Goal: Task Accomplishment & Management: Manage account settings

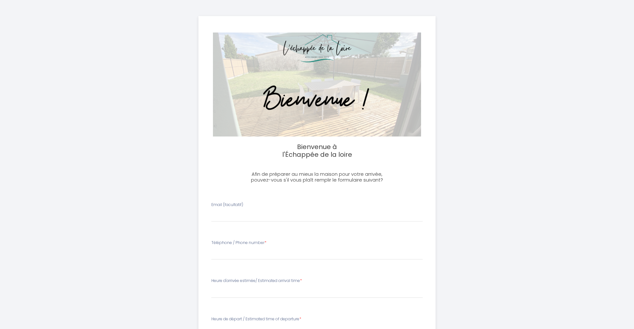
select select
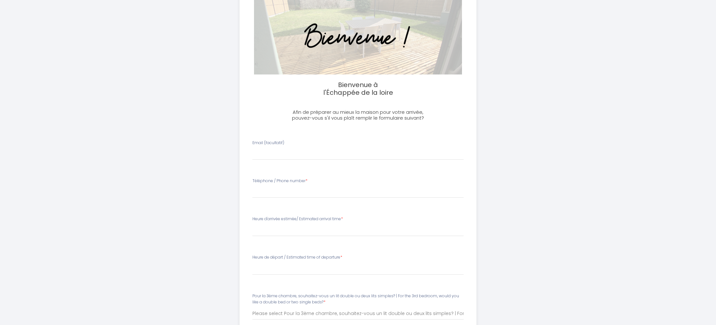
scroll to position [63, 0]
click at [262, 142] on label "Email (facultatif)" at bounding box center [268, 142] width 32 height 6
click at [262, 147] on input "Email (facultatif)" at bounding box center [358, 153] width 212 height 12
click at [262, 142] on label "Email (facultatif)" at bounding box center [268, 142] width 32 height 6
click at [262, 147] on input "Email (facultatif)" at bounding box center [358, 153] width 212 height 12
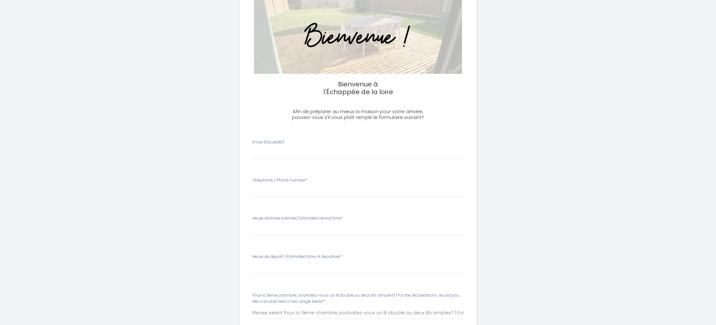
click at [262, 142] on label "Email (facultatif)" at bounding box center [268, 142] width 32 height 6
click at [262, 147] on input "Email (facultatif)" at bounding box center [358, 153] width 212 height 12
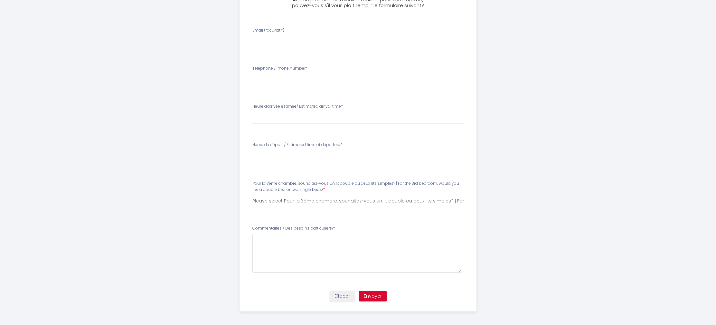
scroll to position [177, 0]
drag, startPoint x: 247, startPoint y: 180, endPoint x: 394, endPoint y: 182, distance: 146.9
click at [394, 182] on li "Pour la 3ème chambre, souhaitez-vous un lit double ou deux lits simples? | For …" at bounding box center [358, 194] width 228 height 41
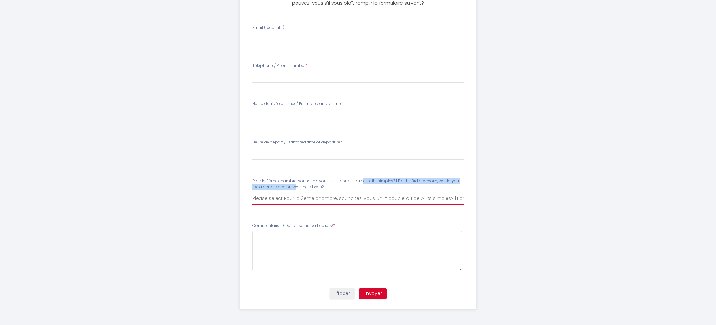
click at [312, 202] on select "Please select Pour la 3ème chambre, souhaitez-vous un lit double ou deux lits s…" at bounding box center [358, 198] width 212 height 12
select select "2 lits simples / 2 single beds"
click at [252, 192] on select "Please select Pour la 3ème chambre, souhaitez-vous un lit double ou deux lits s…" at bounding box center [358, 198] width 212 height 12
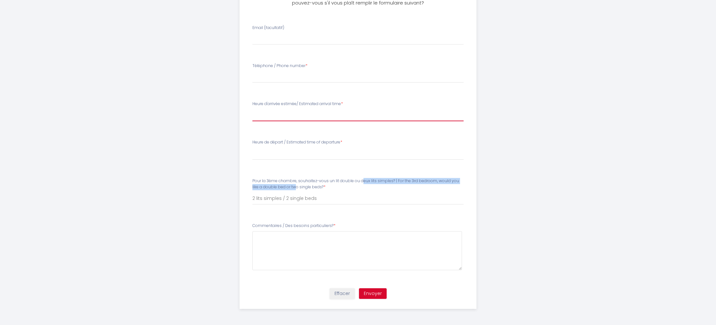
click at [296, 114] on select "17:00 17:15 17:30 17:45 18:00 18:15 18:30 18:45 19:00 19:15 19:30 19:45 20:00 2…" at bounding box center [358, 115] width 212 height 12
select select "19:00"
click at [252, 109] on select "17:00 17:15 17:30 17:45 18:00 18:15 18:30 18:45 19:00 19:15 19:30 19:45 20:00 2…" at bounding box center [358, 115] width 212 height 12
select select
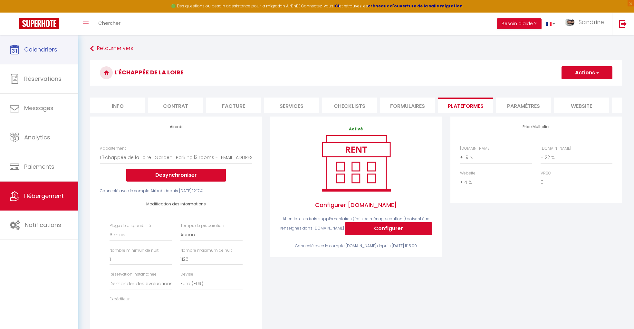
select select "3736-962344082271325630"
select select "180"
select select "well_reviewed_guests"
select select "EUR"
select select
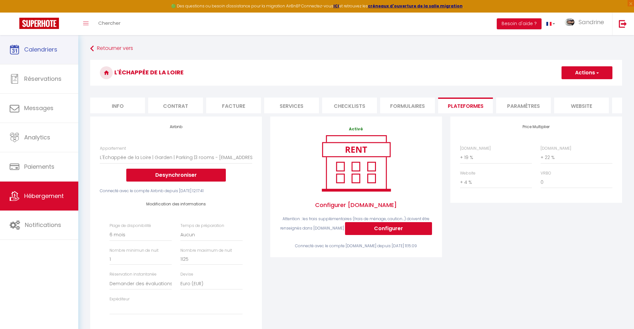
select select "+ 19 %"
select select "+ 22 %"
select select "+ 4 %"
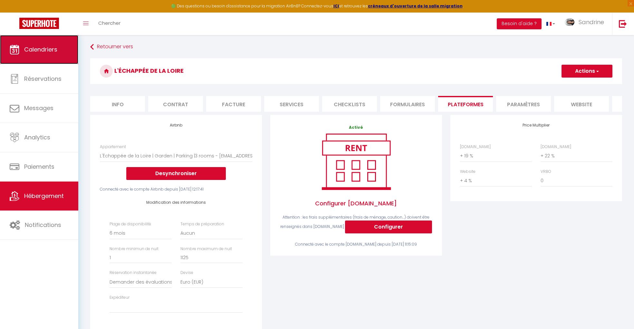
click at [43, 54] on link "Calendriers" at bounding box center [39, 49] width 78 height 29
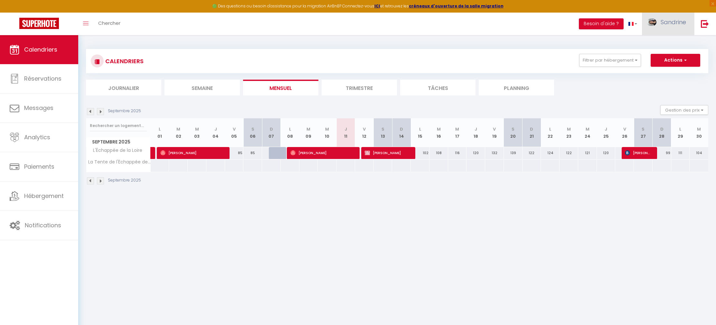
click at [633, 25] on span "Sandrine" at bounding box center [673, 22] width 25 height 8
click at [633, 24] on img at bounding box center [705, 24] width 8 height 8
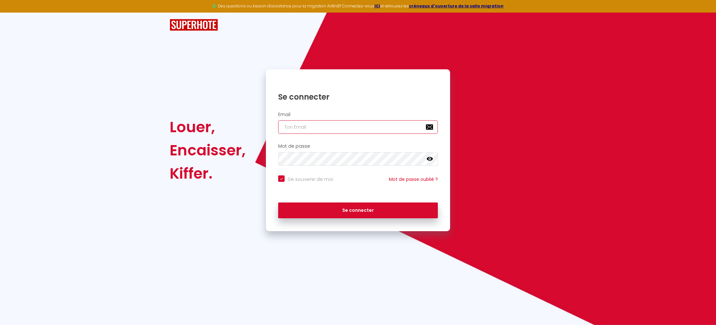
click at [330, 123] on input "email" at bounding box center [358, 127] width 160 height 14
type input "[PERSON_NAME][EMAIL_ADDRESS][DOMAIN_NAME]"
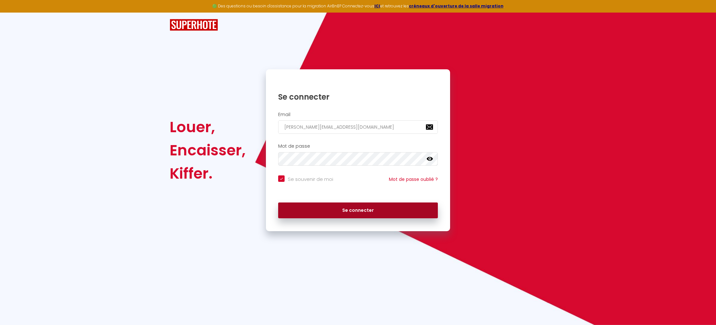
click at [349, 211] on button "Se connecter" at bounding box center [358, 210] width 160 height 16
checkbox input "true"
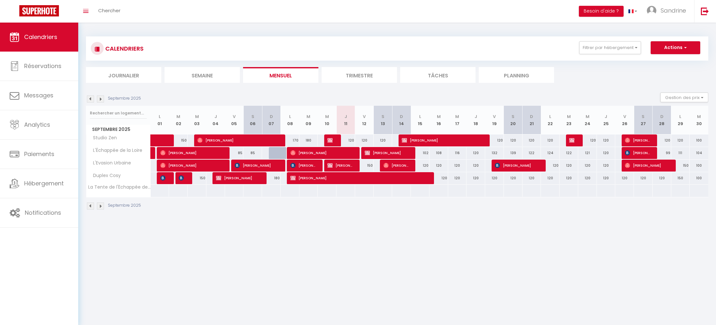
click at [90, 98] on img at bounding box center [90, 98] width 7 height 7
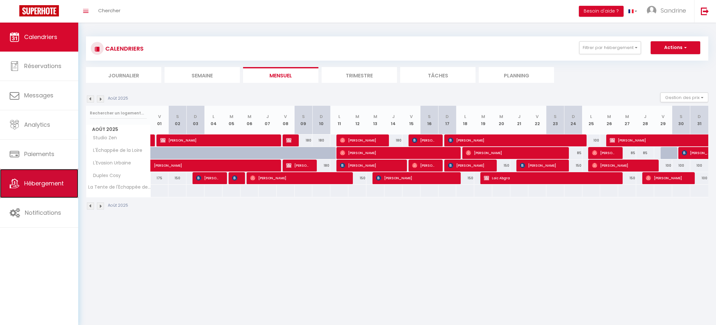
click at [53, 182] on span "Hébergement" at bounding box center [44, 183] width 40 height 8
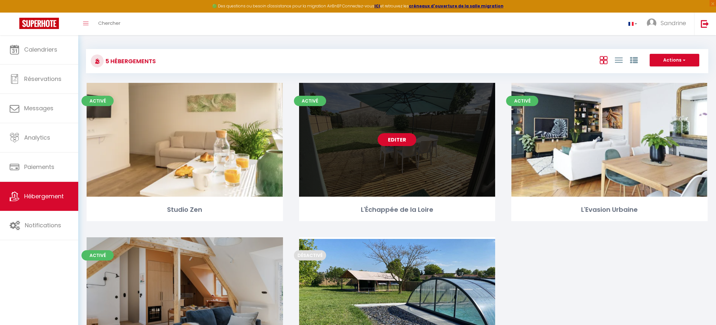
click at [413, 134] on link "Editer" at bounding box center [397, 139] width 39 height 13
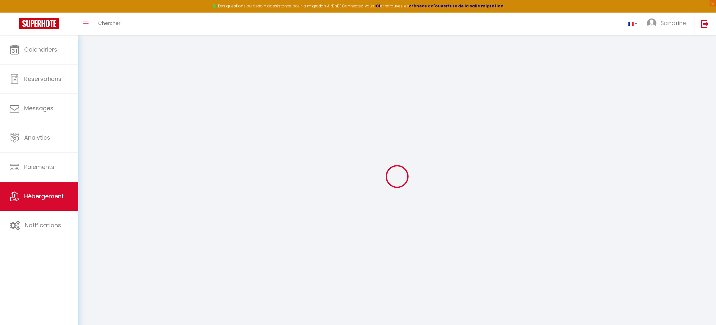
select select "3736-962344082271325630"
select select "+ 19 %"
select select "+ 22 %"
select select "+ 4 %"
select select
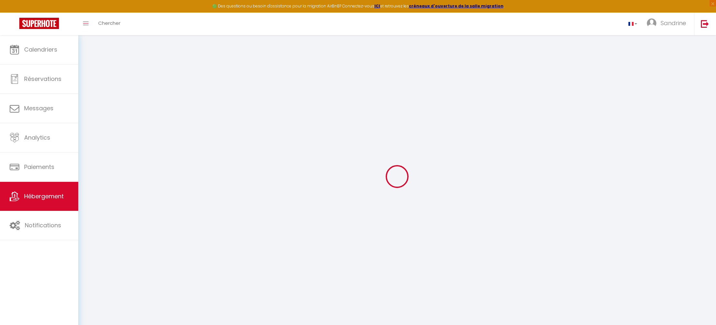
checkbox input "false"
select select "180"
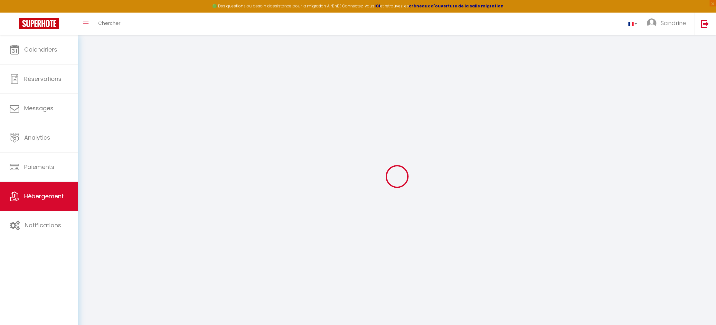
select select "well_reviewed_guests"
select select "EUR"
select select
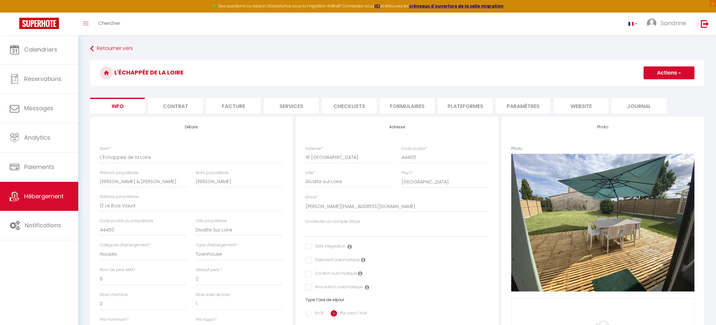
select select
checkbox input "false"
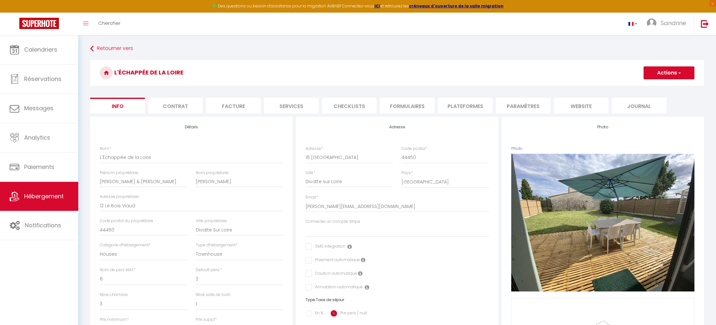
click at [477, 102] on li "Plateformes" at bounding box center [465, 106] width 55 height 16
select select
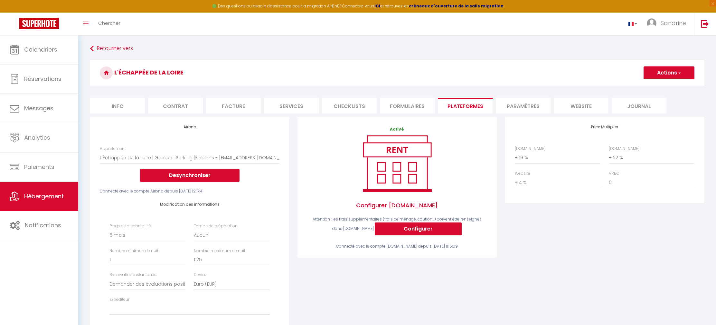
click at [356, 108] on li "Checklists" at bounding box center [349, 106] width 55 height 16
select select
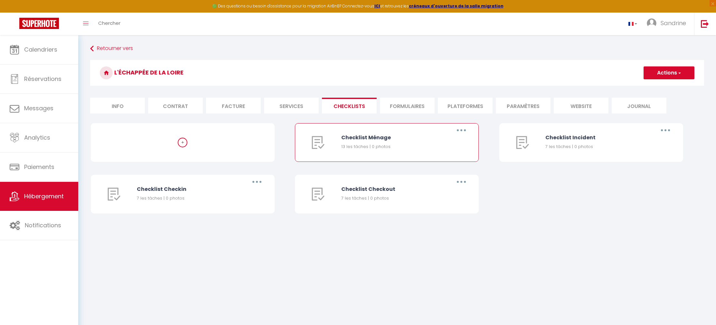
click at [366, 136] on div "Checklist Ménage" at bounding box center [392, 137] width 103 height 8
click at [460, 129] on button "button" at bounding box center [461, 130] width 18 height 10
click at [454, 140] on link "Editer" at bounding box center [445, 144] width 48 height 11
type input "Checklist Ménage"
type input "Procédure à suivre à la fin du ménage"
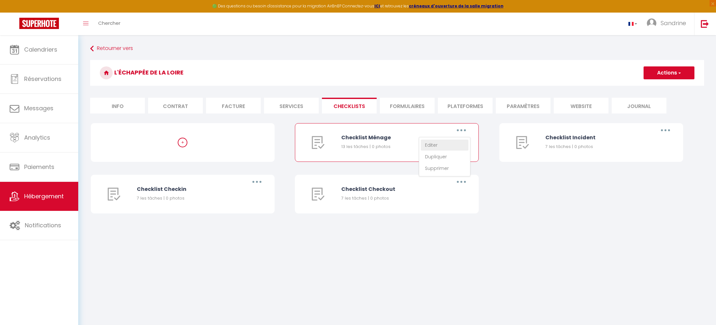
select select
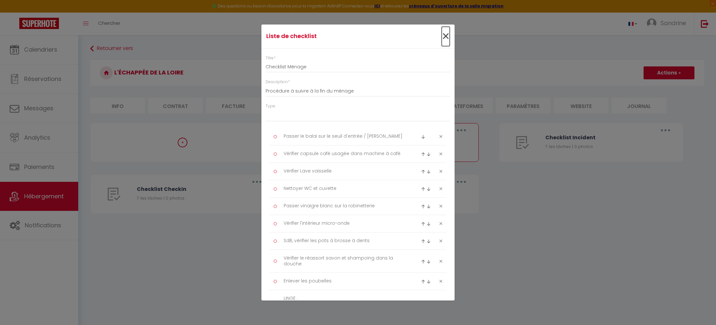
click at [446, 36] on span "×" at bounding box center [446, 36] width 8 height 19
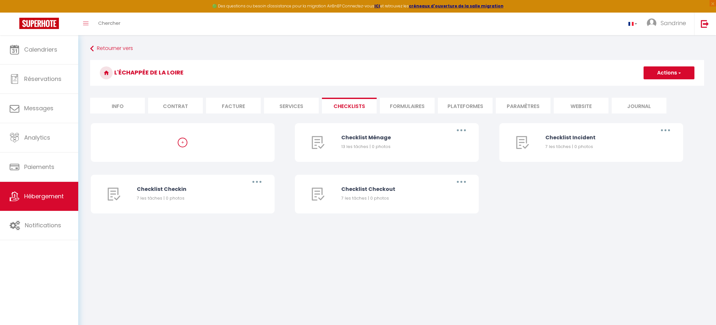
click at [415, 102] on li "Formulaires" at bounding box center [407, 106] width 55 height 16
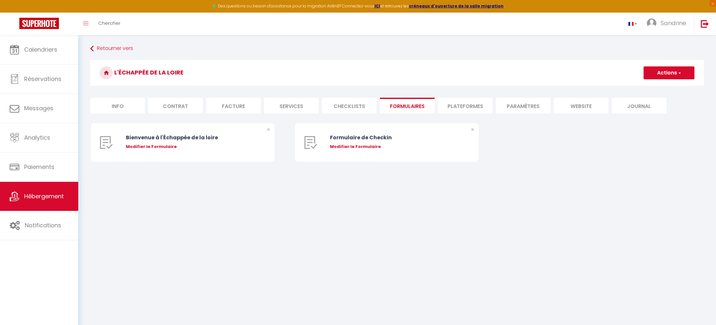
click at [232, 107] on li "Facture" at bounding box center [233, 106] width 55 height 16
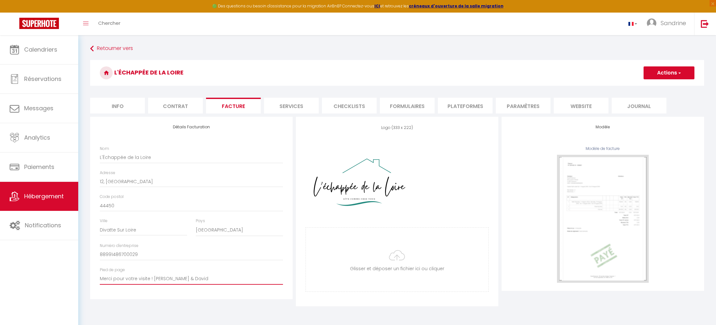
click at [128, 277] on input "Merci pour votre visite ! [PERSON_NAME] & David" at bounding box center [191, 279] width 183 height 12
click at [134, 105] on li "Info" at bounding box center [117, 106] width 55 height 16
select select
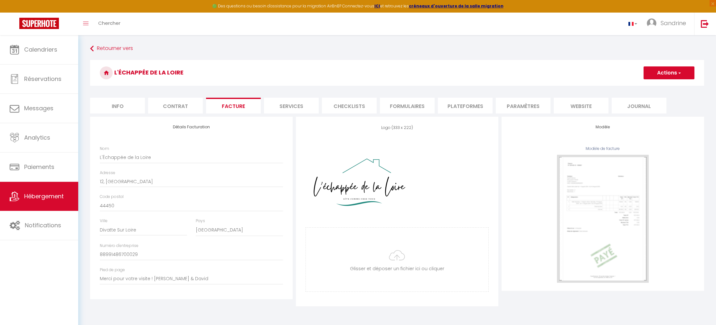
checkbox input "false"
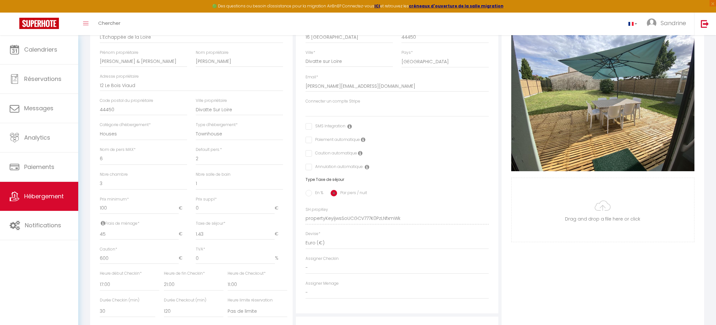
scroll to position [122, 0]
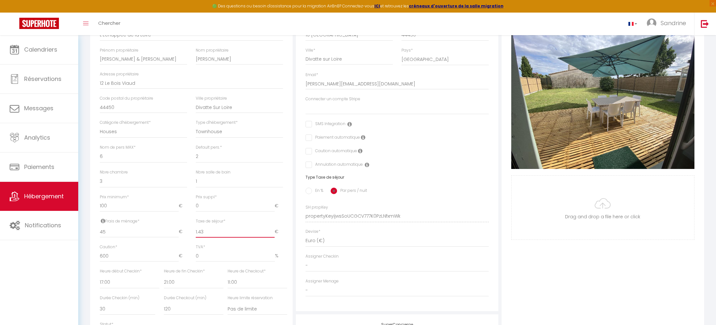
click at [205, 231] on input "1.43" at bounding box center [235, 232] width 79 height 12
click at [311, 176] on h6 "Type Taxe de séjour" at bounding box center [397, 177] width 183 height 5
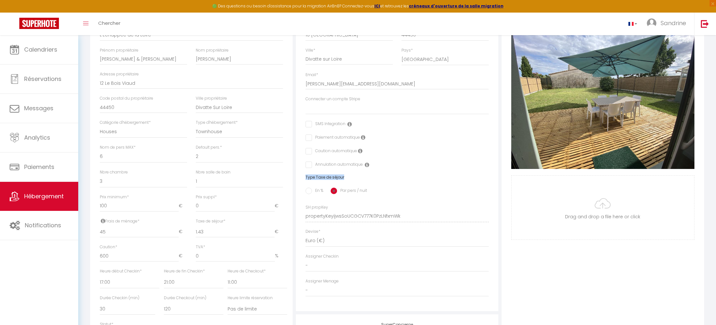
click at [311, 176] on h6 "Type Taxe de séjour" at bounding box center [397, 177] width 183 height 5
click at [50, 224] on span "Notifications" at bounding box center [43, 225] width 36 height 8
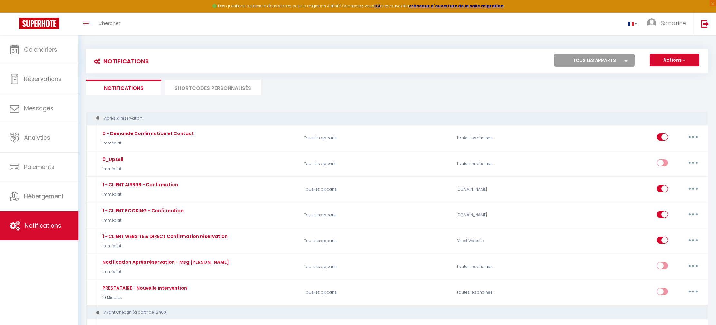
click at [605, 62] on select "Tous les apparts L'Échappée de la Loire La Tente de l'Échappée de la Loire" at bounding box center [594, 60] width 81 height 13
select select "26229"
click at [554, 54] on select "Tous les apparts L'Échappée de la Loire La Tente de l'Échappée de la Loire" at bounding box center [594, 60] width 81 height 13
checkbox input "true"
checkbox input "false"
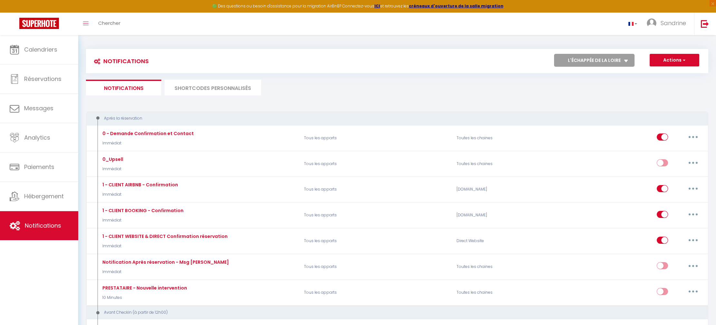
checkbox input "false"
checkbox input "true"
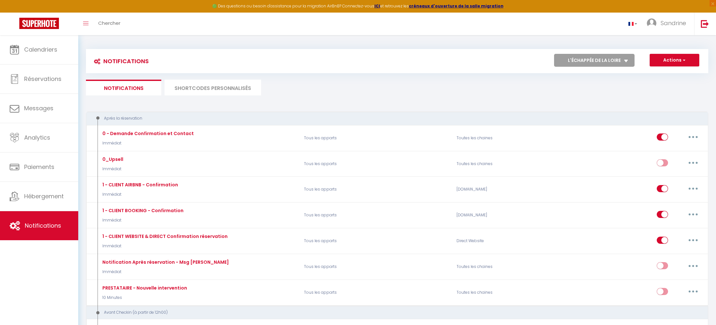
checkbox input "false"
checkbox input "true"
checkbox input "false"
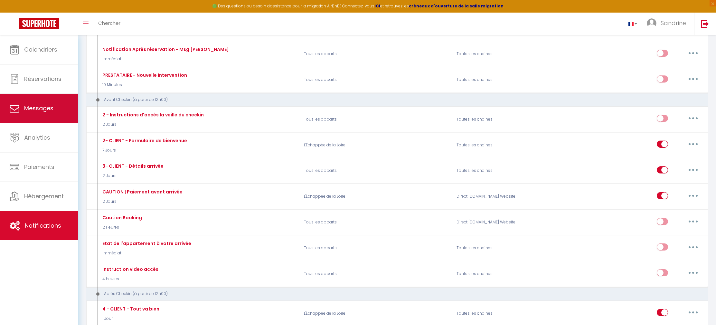
scroll to position [180, 0]
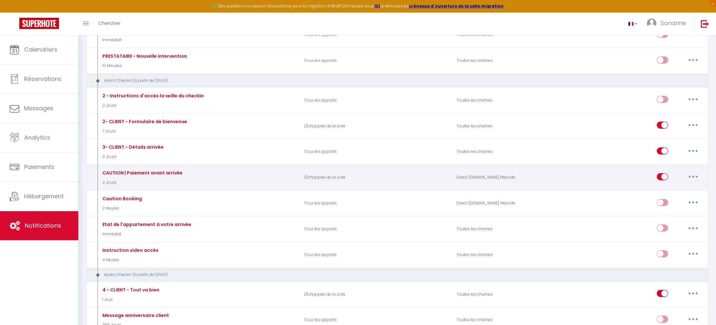
click at [633, 176] on icon "button" at bounding box center [693, 177] width 2 height 2
click at [633, 176] on button "button" at bounding box center [693, 176] width 18 height 10
click at [633, 188] on link "Editer" at bounding box center [677, 190] width 48 height 11
type input "CAUTION | Paiement avant arrivée"
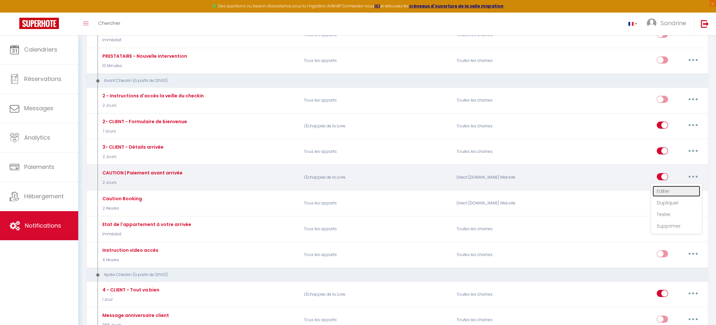
select select "2 Jours"
checkbox input "false"
checkbox montagne "false"
checkbox input "false"
checkbox France "false"
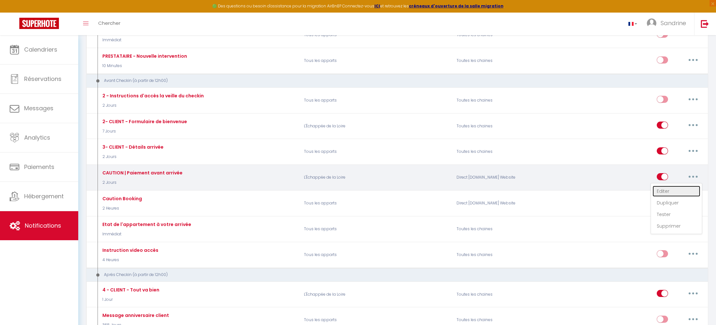
checkbox input "false"
checkbox iCal "false"
checkbox input "false"
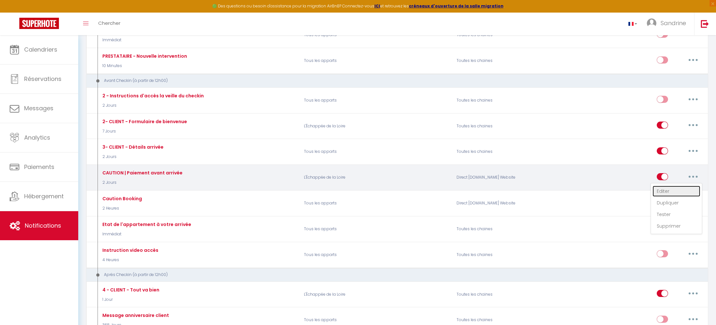
checkbox input "false"
checkbox tourisme "false"
checkbox input "false"
select select "if_booking_is_paid"
checkbox input "true"
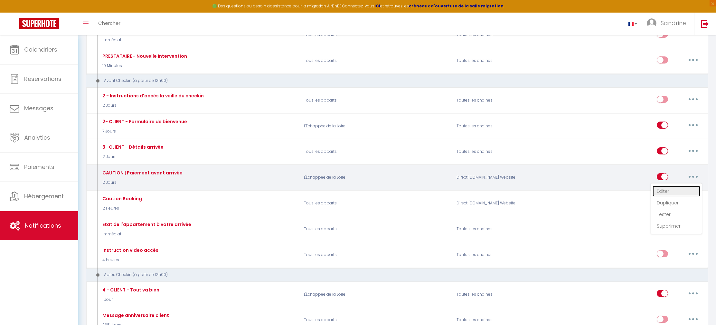
checkbox input "false"
radio input "true"
type input "💳 Paiement caution pour votre séjour à [RENTAL:NAME]"
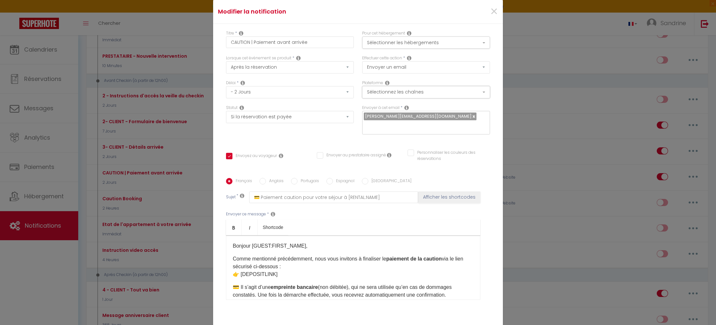
click at [435, 97] on button "Sélectionnez les chaînes" at bounding box center [426, 92] width 128 height 12
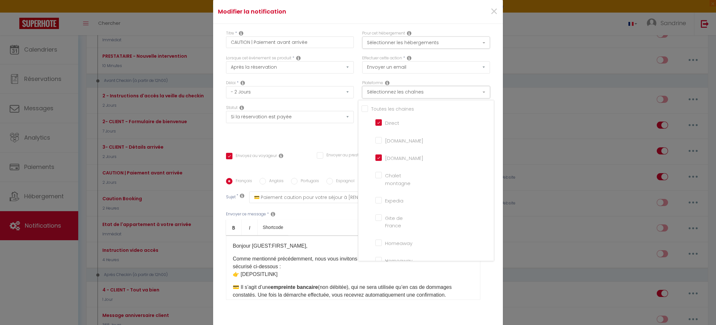
click at [377, 96] on button "Sélectionnez les chaînes" at bounding box center [426, 92] width 128 height 12
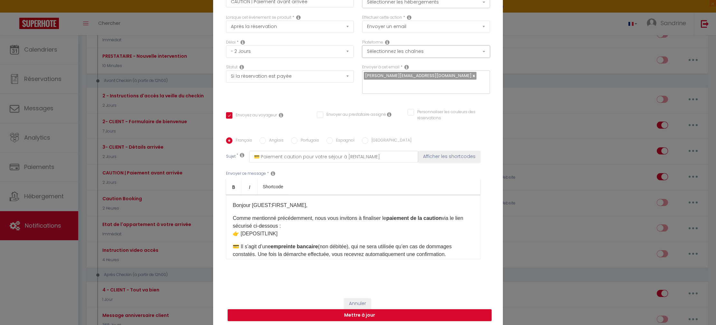
scroll to position [43, 0]
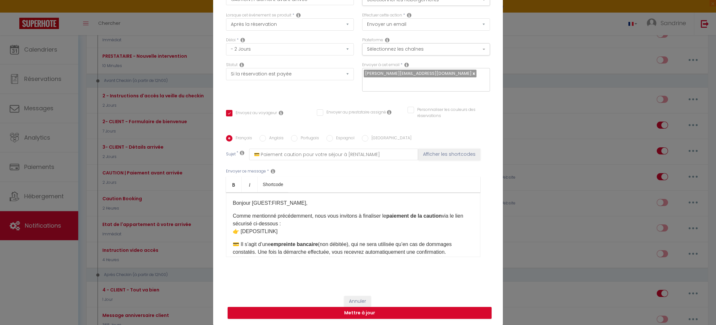
click at [55, 164] on div "Modifier la notification × Titre * CAUTION | Paiement avant arrivée Pour cet hé…" at bounding box center [358, 162] width 716 height 325
click at [49, 164] on div "Modifier la notification × Titre * CAUTION | Paiement avant arrivée Pour cet hé…" at bounding box center [358, 162] width 716 height 325
drag, startPoint x: 47, startPoint y: 167, endPoint x: 163, endPoint y: 205, distance: 122.7
click at [48, 167] on div "Modifier la notification × Titre * CAUTION | Paiement avant arrivée Pour cet hé…" at bounding box center [358, 162] width 716 height 325
click at [358, 296] on button "Annuler" at bounding box center [357, 301] width 27 height 11
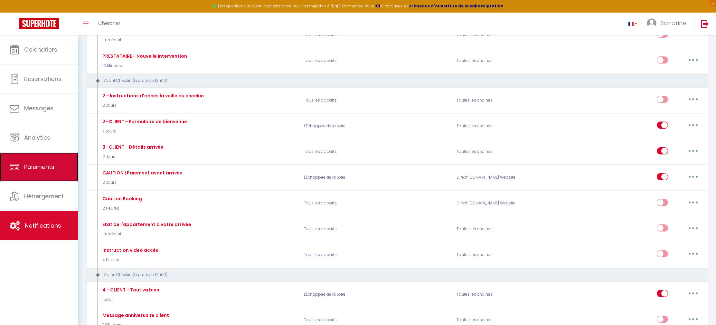
click at [63, 167] on link "Paiements" at bounding box center [39, 166] width 78 height 29
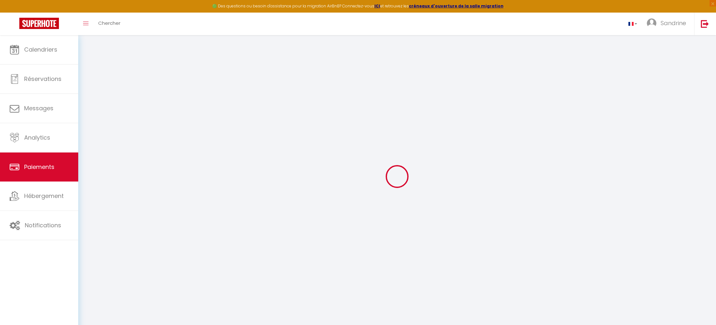
select select "2"
select select "0"
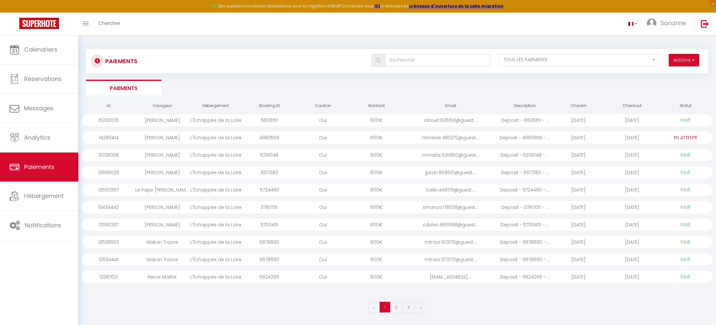
click at [633, 119] on div "[DATE]" at bounding box center [632, 120] width 54 height 12
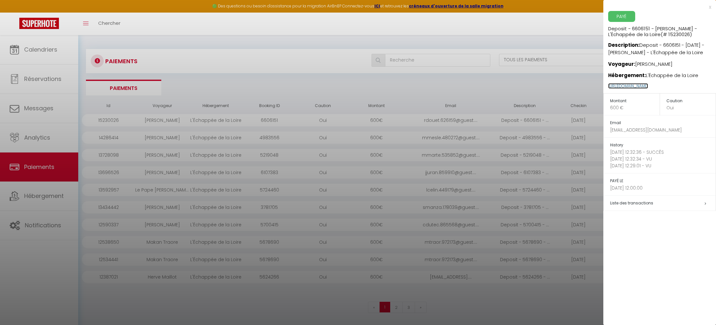
click at [633, 87] on link "[URL][DOMAIN_NAME]" at bounding box center [628, 85] width 40 height 5
drag, startPoint x: 563, startPoint y: 193, endPoint x: 539, endPoint y: 170, distance: 33.5
click at [563, 193] on div at bounding box center [358, 162] width 716 height 325
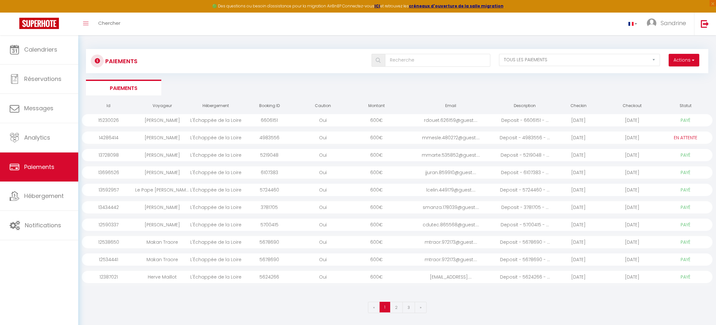
click at [508, 138] on div "Deposit - 4983556 - ..." at bounding box center [525, 137] width 54 height 12
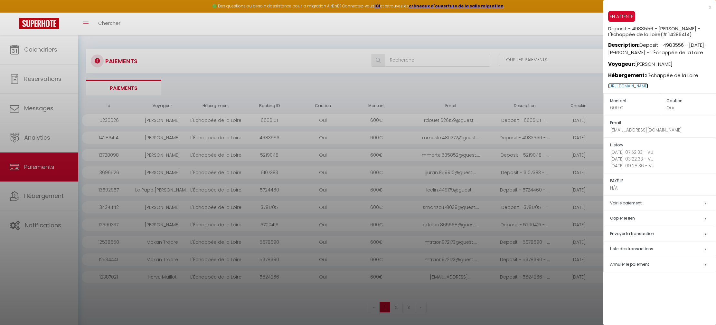
click at [632, 89] on link "[URL][DOMAIN_NAME]" at bounding box center [628, 85] width 40 height 5
click at [633, 5] on div "x" at bounding box center [658, 7] width 108 height 8
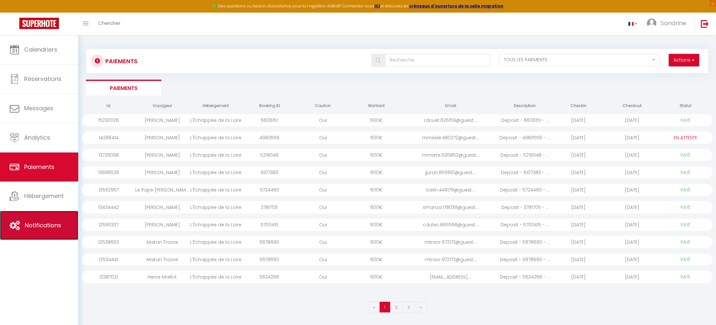
click at [40, 225] on span "Notifications" at bounding box center [43, 225] width 36 height 8
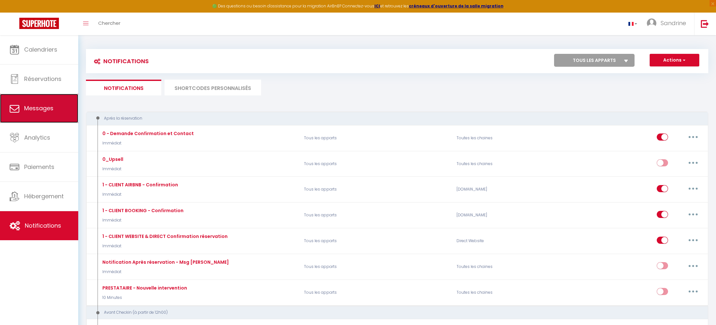
click at [34, 113] on link "Messages" at bounding box center [39, 108] width 78 height 29
select select "message"
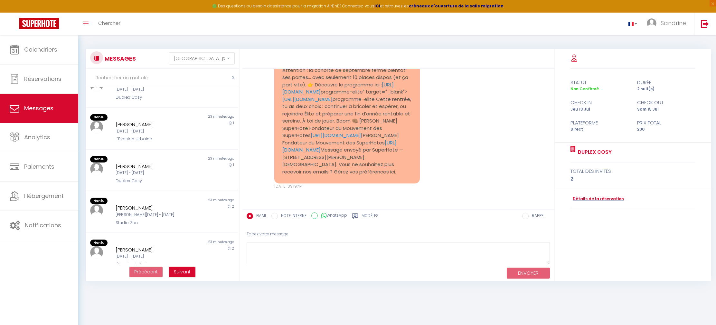
scroll to position [239, 0]
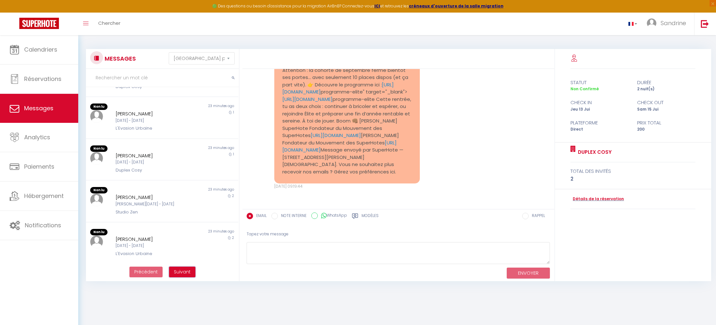
click at [187, 269] on span "Suivant" at bounding box center [182, 271] width 17 height 6
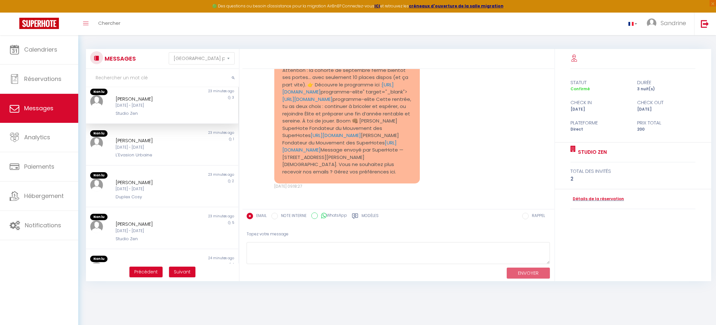
scroll to position [0, 0]
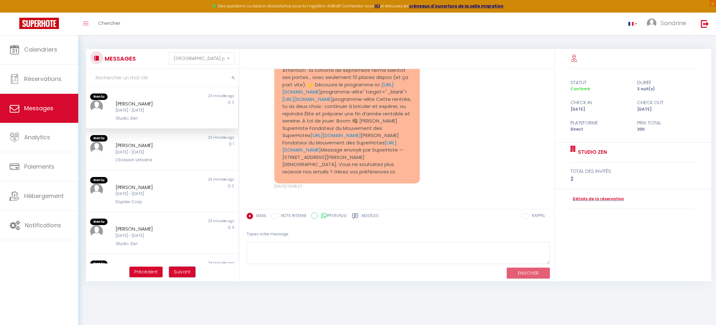
click at [184, 269] on span "Suivant" at bounding box center [182, 271] width 17 height 6
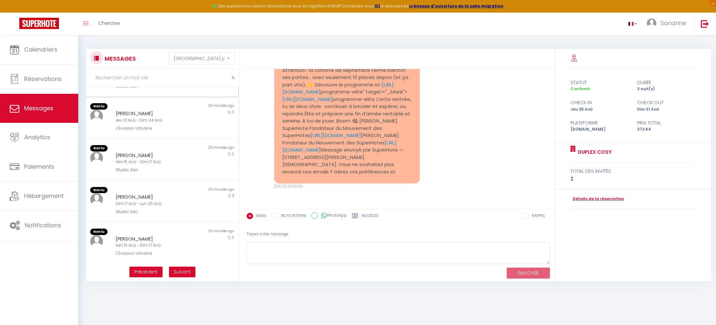
scroll to position [240, 0]
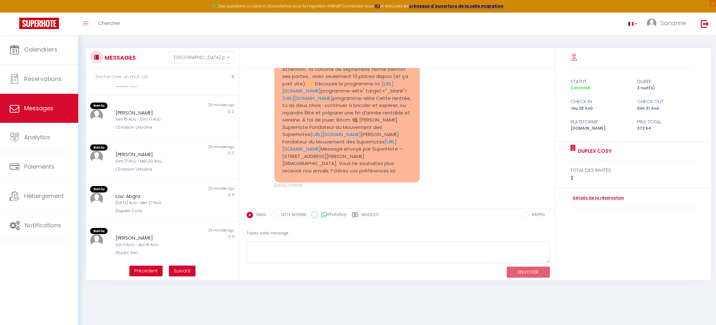
click at [187, 267] on button "Suivant" at bounding box center [182, 270] width 26 height 11
click at [187, 271] on span "Suivant" at bounding box center [182, 271] width 17 height 6
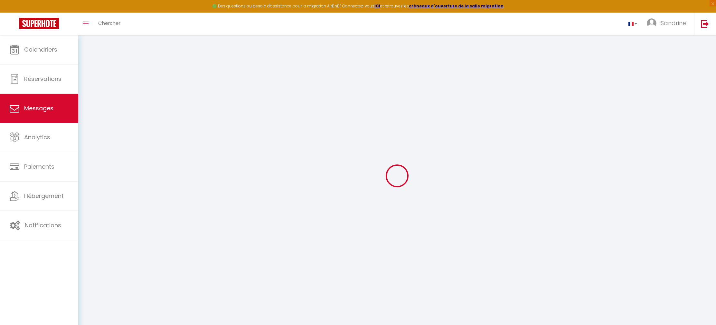
scroll to position [6905, 0]
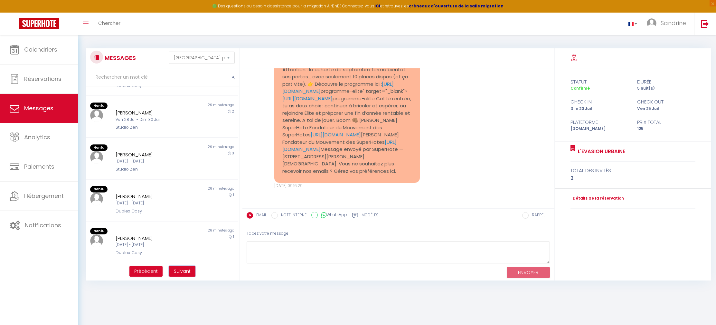
click at [188, 270] on span "Suivant" at bounding box center [182, 271] width 17 height 6
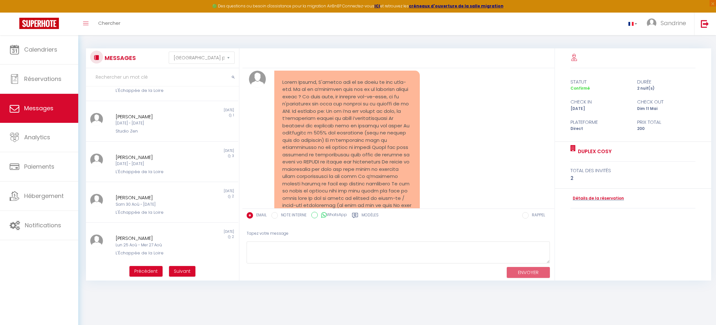
scroll to position [13613, 0]
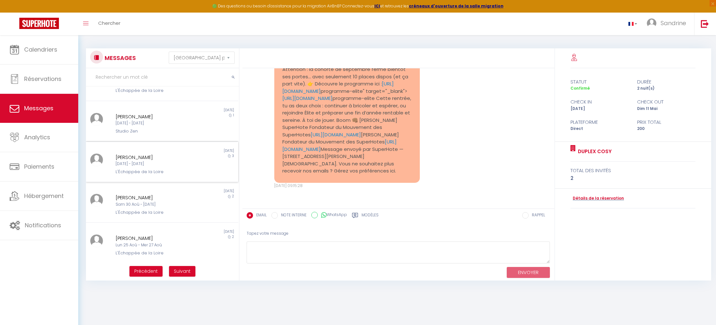
click at [145, 147] on div "Non lu [DATE] [PERSON_NAME] [DATE] - [DATE] L'Échappée de la Loire 3" at bounding box center [162, 162] width 152 height 41
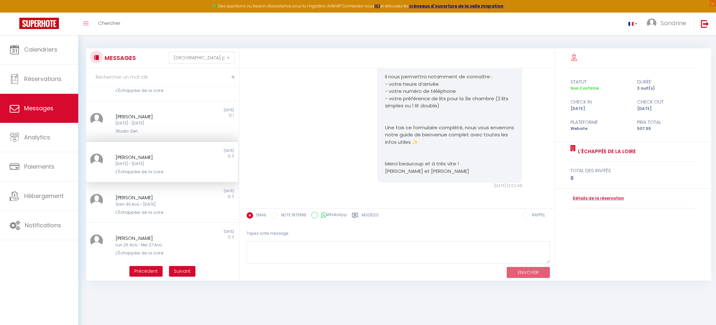
scroll to position [688, 0]
click at [156, 207] on div "Sam 30 Aoû - [DATE]" at bounding box center [156, 204] width 80 height 6
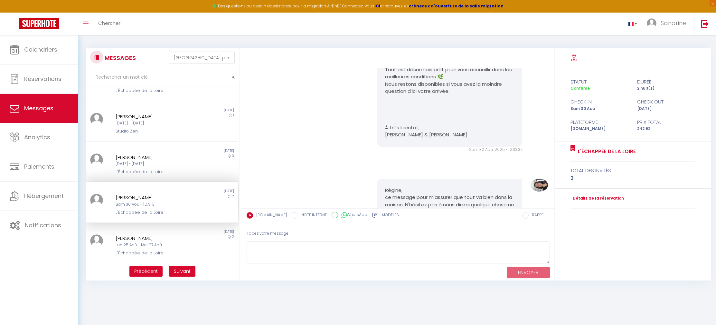
click at [156, 207] on div "Sam 30 Aoû - [DATE]" at bounding box center [156, 204] width 80 height 6
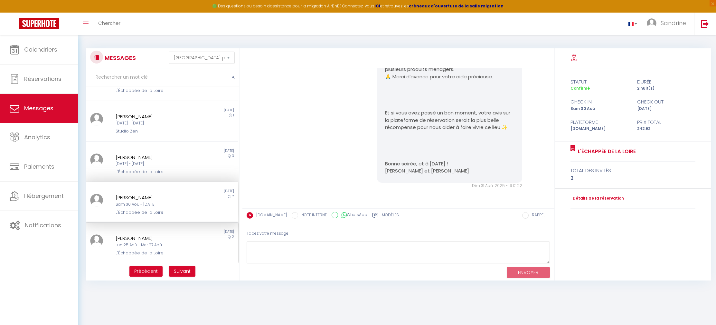
click at [162, 244] on div "Lun 25 Aoû - Mer 27 Aoû" at bounding box center [156, 245] width 80 height 6
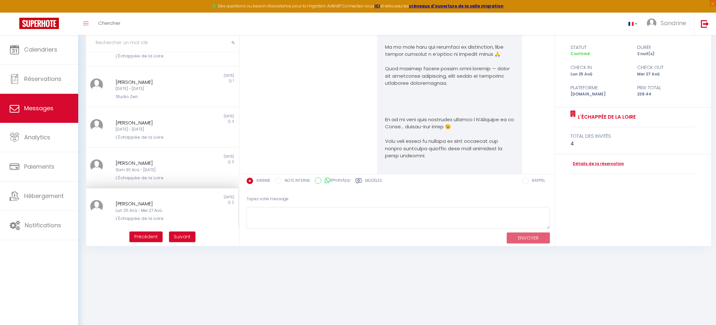
scroll to position [2792, 0]
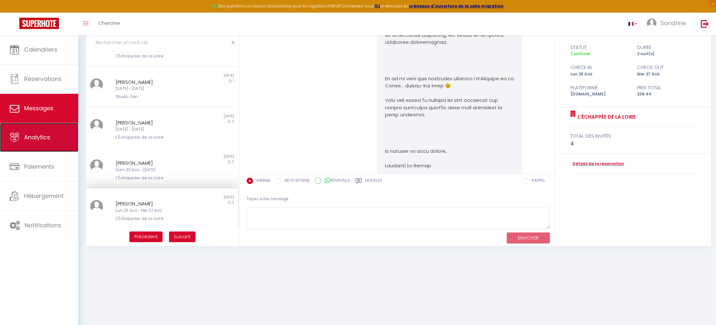
click at [55, 136] on link "Analytics" at bounding box center [39, 137] width 78 height 29
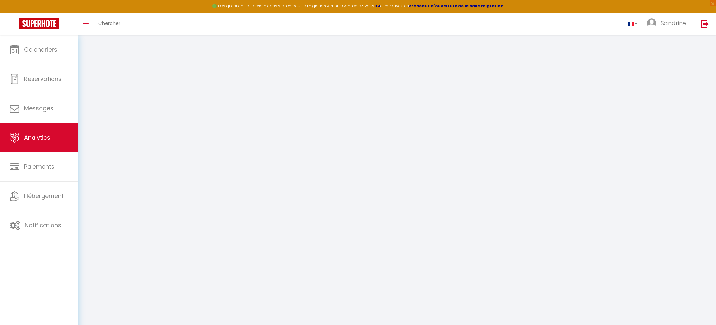
select select "2025"
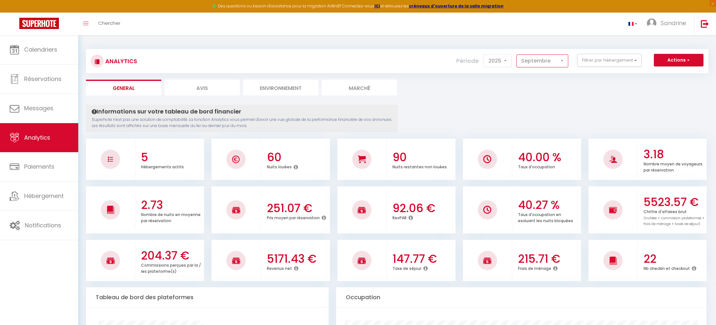
click at [547, 62] on select "[PERSON_NAME] Mars Avril Mai Juin Juillet Août Septembre Octobre Novembre Décem…" at bounding box center [543, 60] width 52 height 13
select select "4"
click at [517, 54] on select "[PERSON_NAME] Mars Avril Mai Juin Juillet Août Septembre Octobre Novembre Décem…" at bounding box center [543, 60] width 52 height 13
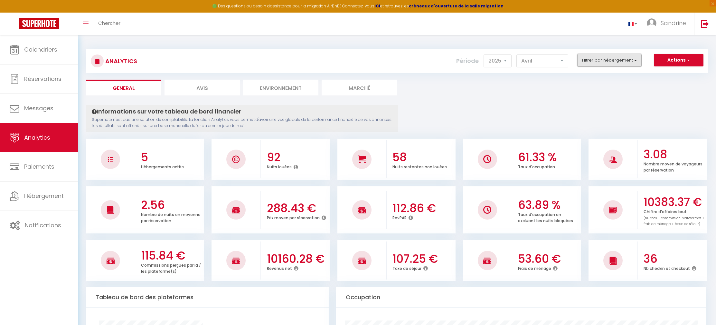
click at [603, 60] on button "Filtrer par hébergement" at bounding box center [609, 60] width 64 height 13
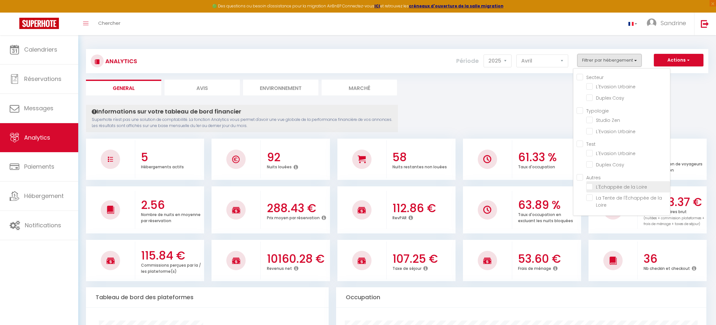
click at [595, 183] on Loire "checkbox" at bounding box center [628, 186] width 84 height 6
checkbox Loire "true"
checkbox Urbaine "false"
checkbox Cosy "false"
checkbox Zen "false"
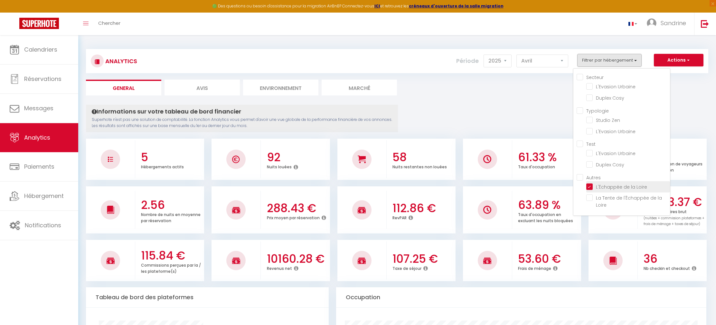
checkbox Urbaine "false"
checkbox Cosy "false"
checkbox Loire "false"
checkbox Urbaine "false"
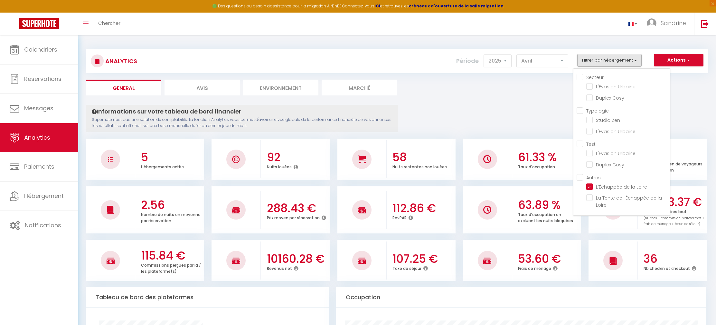
checkbox Cosy "false"
checkbox Zen "false"
checkbox Urbaine "false"
checkbox Cosy "false"
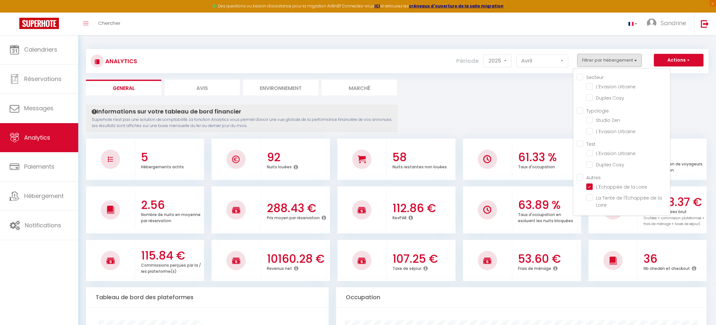
checkbox Loire "false"
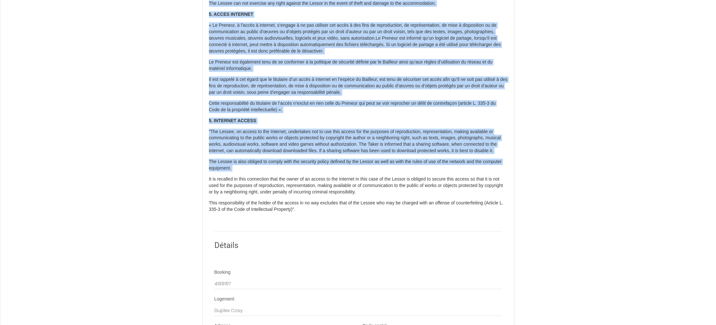
scroll to position [624, 0]
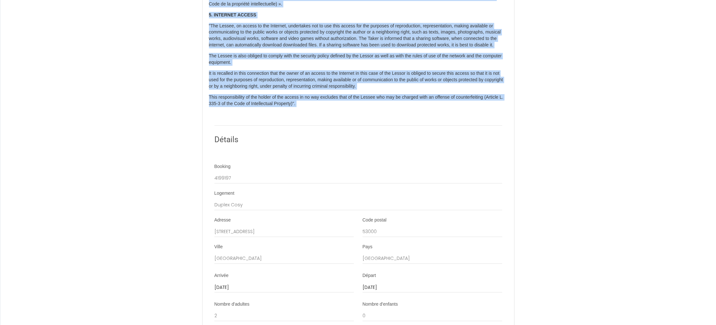
drag, startPoint x: 208, startPoint y: 72, endPoint x: 285, endPoint y: 122, distance: 91.6
click at [285, 122] on div "Contrat de Location Courte Durée Il a été convenu entre les parties que le Bail…" at bounding box center [358, 132] width 312 height 1501
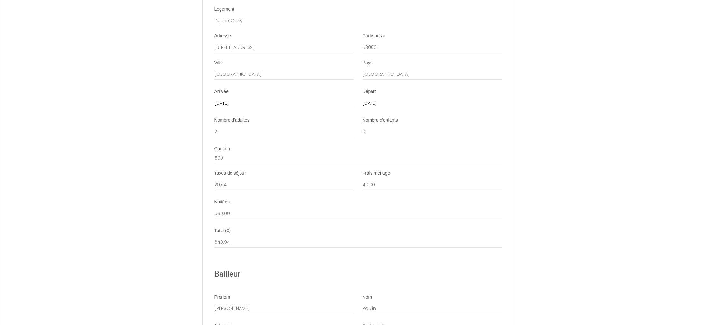
scroll to position [834, 0]
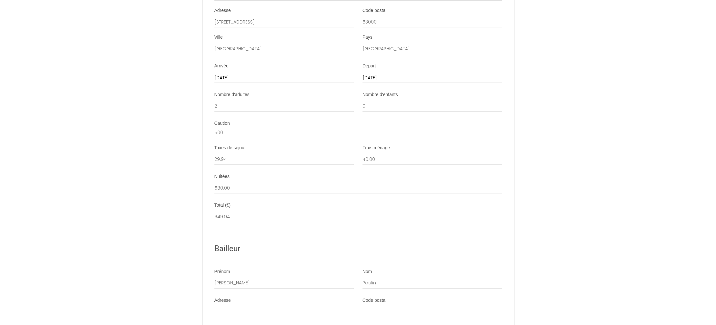
click at [221, 138] on input "500" at bounding box center [358, 133] width 288 height 12
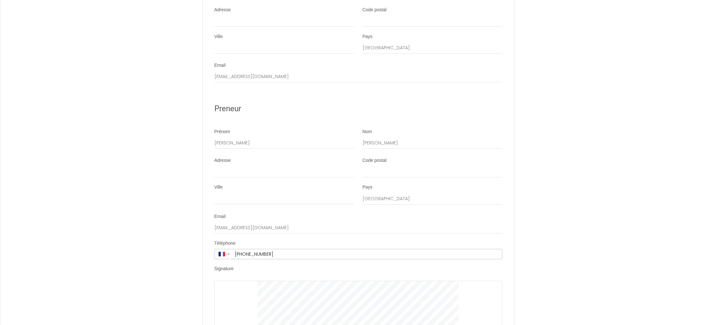
scroll to position [1205, 0]
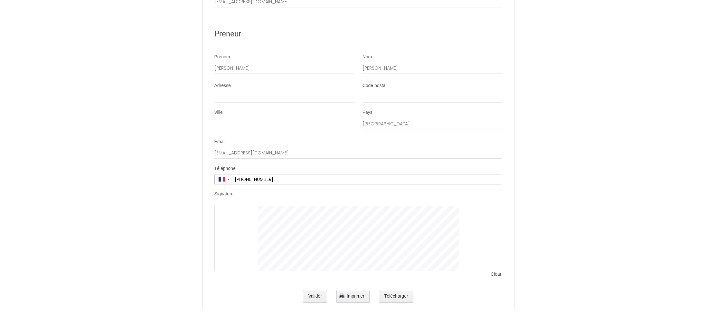
click at [489, 257] on div at bounding box center [358, 238] width 288 height 65
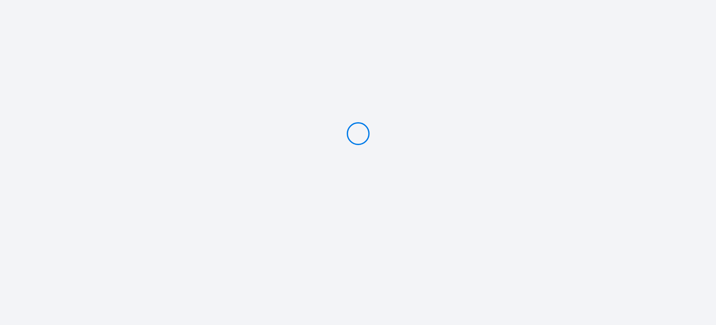
type input "Caution 600 €"
